Goal: Information Seeking & Learning: Learn about a topic

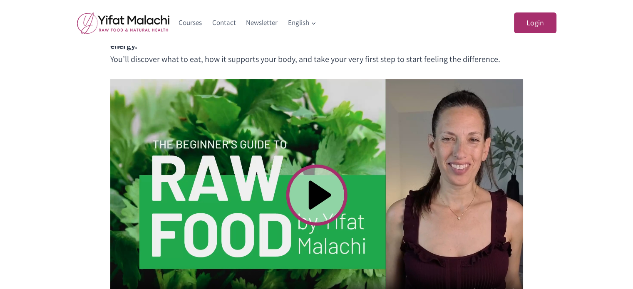
scroll to position [250, 0]
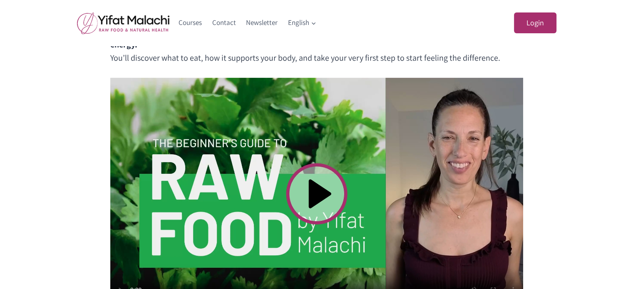
click at [313, 194] on video at bounding box center [316, 194] width 413 height 232
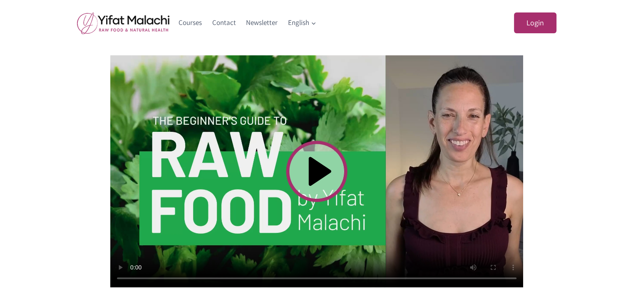
scroll to position [291, 0]
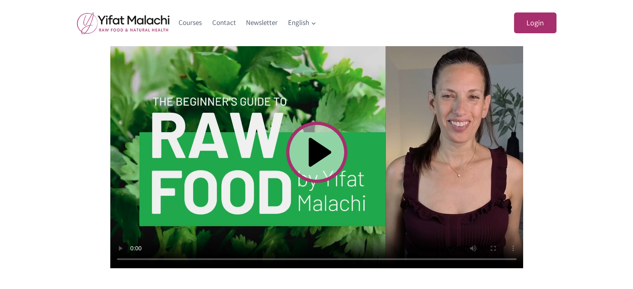
click at [569, 209] on div "What Is Raw Food and How Do You Start? In [DATE] video, you’ll learn what raw f…" at bounding box center [316, 207] width 633 height 539
